Goal: Task Accomplishment & Management: Use online tool/utility

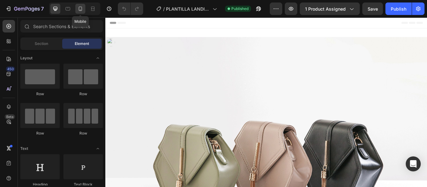
click at [77, 10] on icon at bounding box center [80, 9] width 6 height 6
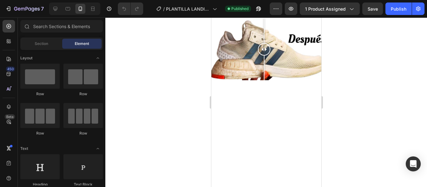
scroll to position [275, 0]
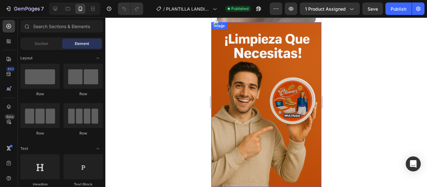
click at [224, 67] on img at bounding box center [266, 104] width 110 height 165
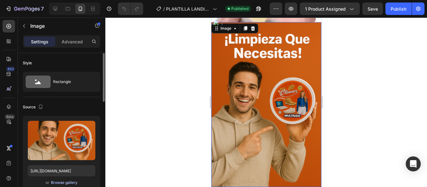
click at [62, 182] on div "Browse gallery" at bounding box center [64, 183] width 27 height 6
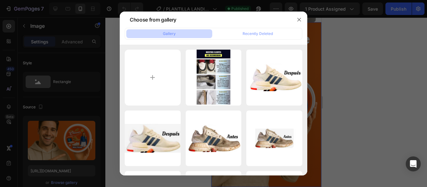
click at [171, 36] on div "Gallery" at bounding box center [169, 34] width 13 height 6
click at [247, 32] on div "Recently Deleted" at bounding box center [257, 34] width 30 height 6
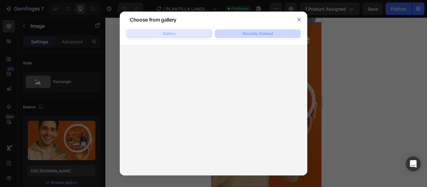
click at [169, 34] on div "Gallery" at bounding box center [169, 34] width 13 height 6
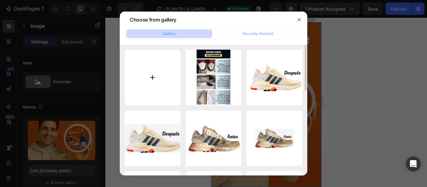
click at [151, 76] on input "file" at bounding box center [153, 78] width 56 height 56
type input "C:\fakepath\Sin título (1080 x 1080 px).jpg"
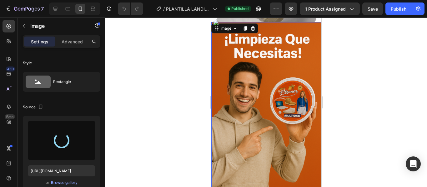
type input "[URL][DOMAIN_NAME]"
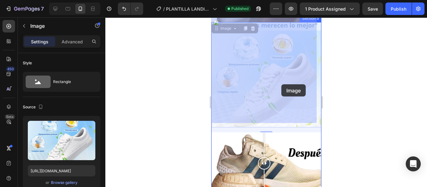
drag, startPoint x: 280, startPoint y: 81, endPoint x: 281, endPoint y: 84, distance: 3.6
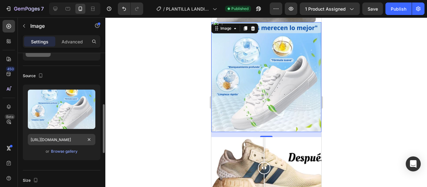
scroll to position [62, 0]
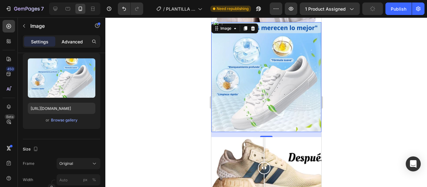
click at [71, 46] on div "Advanced" at bounding box center [72, 42] width 31 height 10
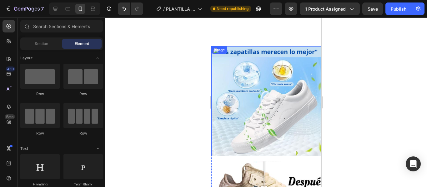
scroll to position [233, 0]
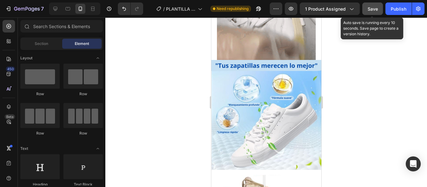
click at [374, 9] on span "Save" at bounding box center [372, 8] width 10 height 5
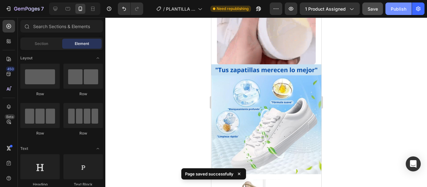
click at [398, 8] on div "Publish" at bounding box center [398, 9] width 16 height 7
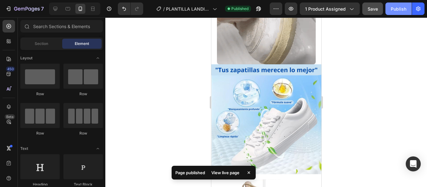
click at [392, 11] on div "Publish" at bounding box center [398, 9] width 16 height 7
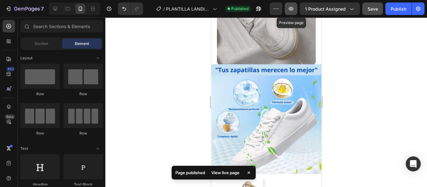
click at [295, 10] on button "button" at bounding box center [291, 8] width 12 height 12
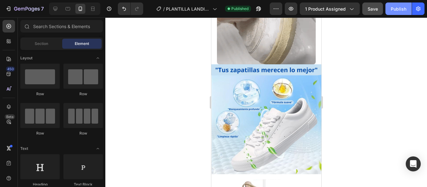
click at [391, 10] on div "Publish" at bounding box center [398, 9] width 16 height 7
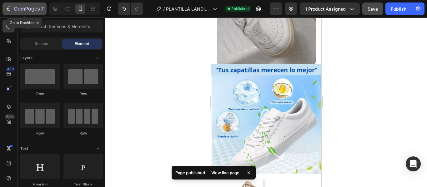
click at [11, 7] on icon "button" at bounding box center [8, 9] width 6 height 6
